Goal: Find specific page/section: Find specific page/section

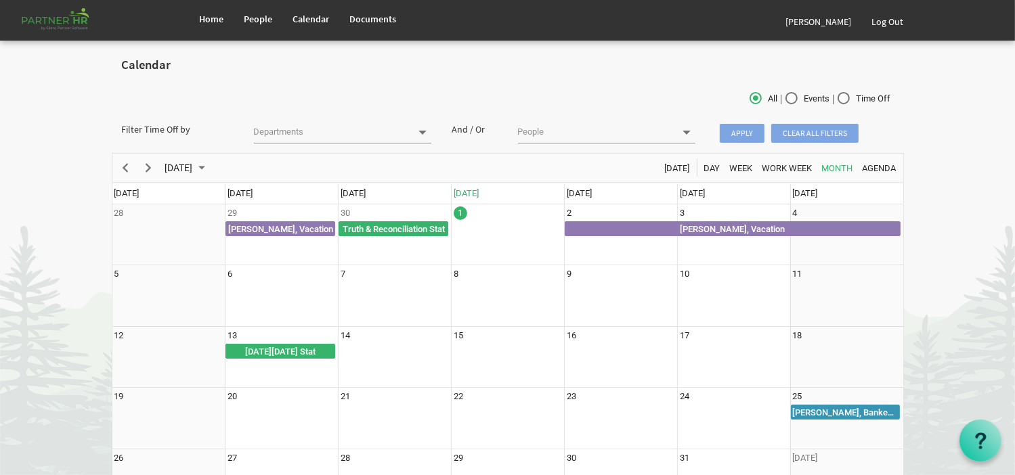
scroll to position [68, 0]
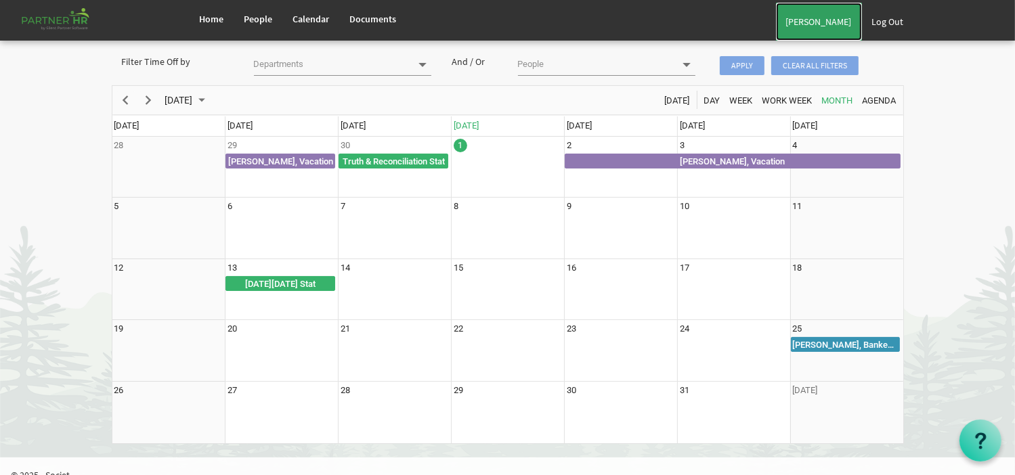
click at [839, 27] on link "[PERSON_NAME]" at bounding box center [819, 22] width 86 height 38
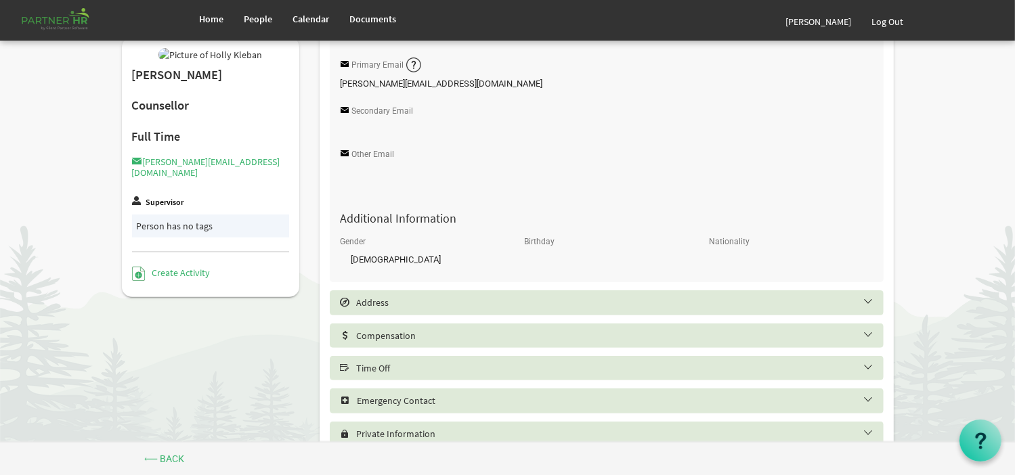
scroll to position [531, 0]
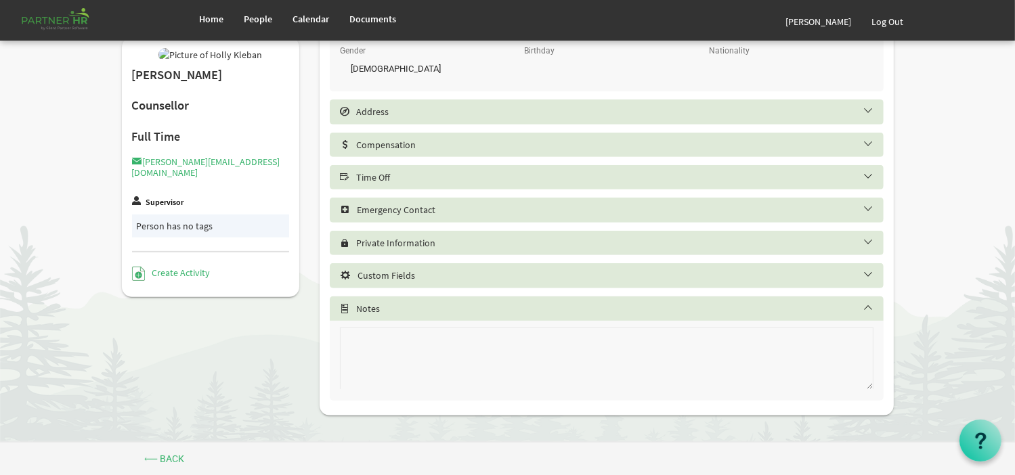
click at [425, 182] on h5 "Time Off" at bounding box center [617, 177] width 554 height 11
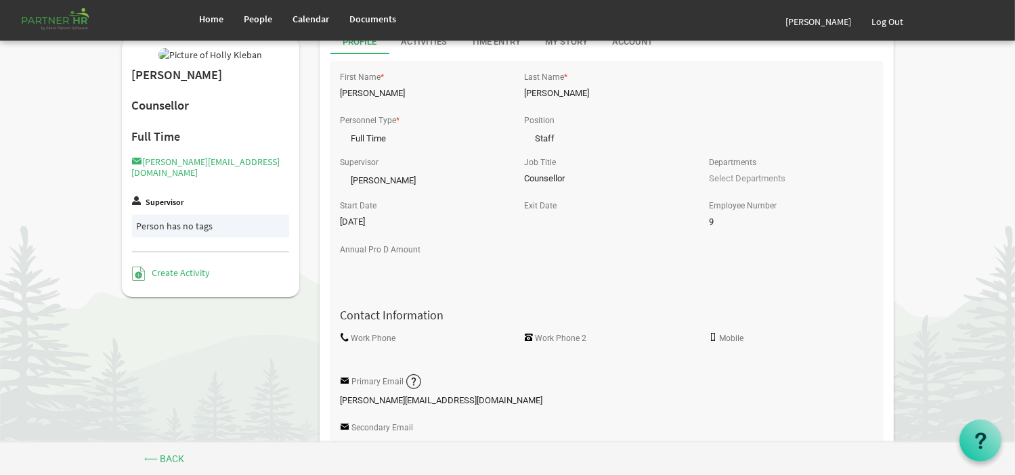
scroll to position [0, 0]
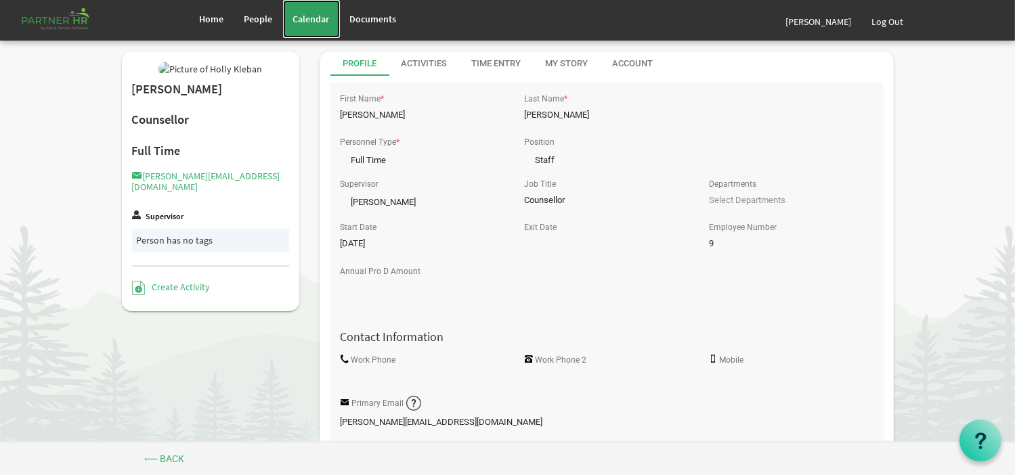
click at [312, 36] on link "Calendar" at bounding box center [311, 19] width 57 height 38
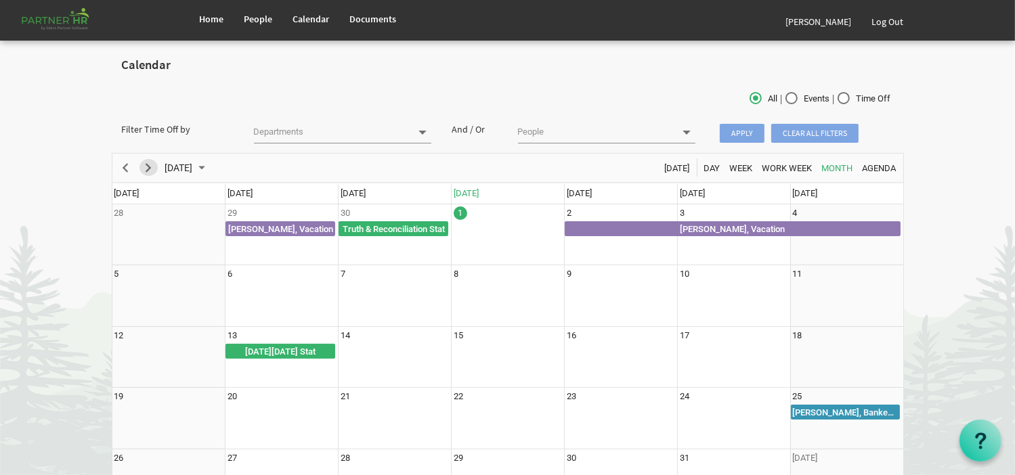
click at [147, 170] on span "Next" at bounding box center [149, 168] width 16 height 17
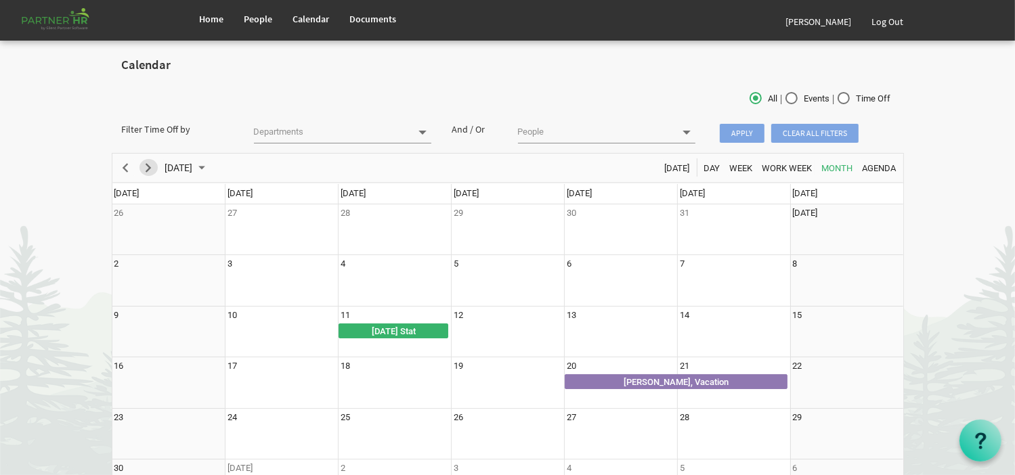
click at [146, 170] on span "Next" at bounding box center [149, 168] width 16 height 17
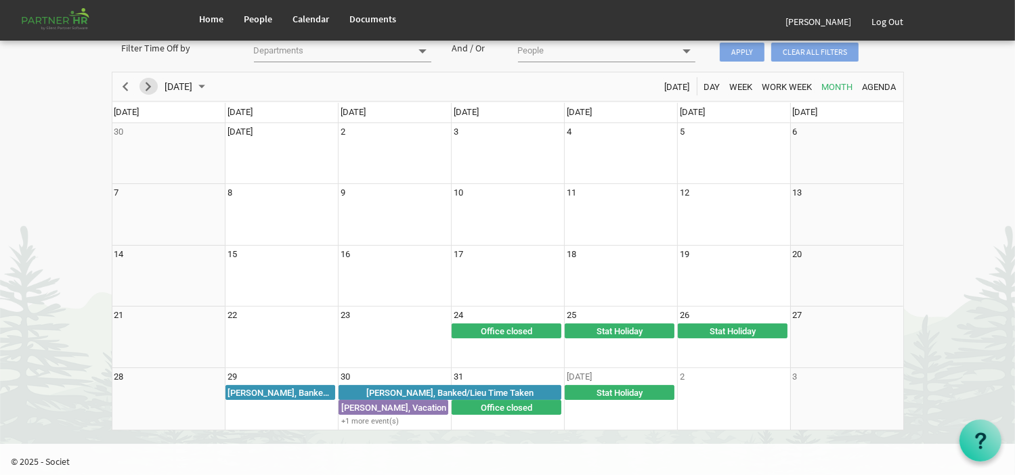
scroll to position [81, 0]
